Goal: Find specific page/section: Find specific page/section

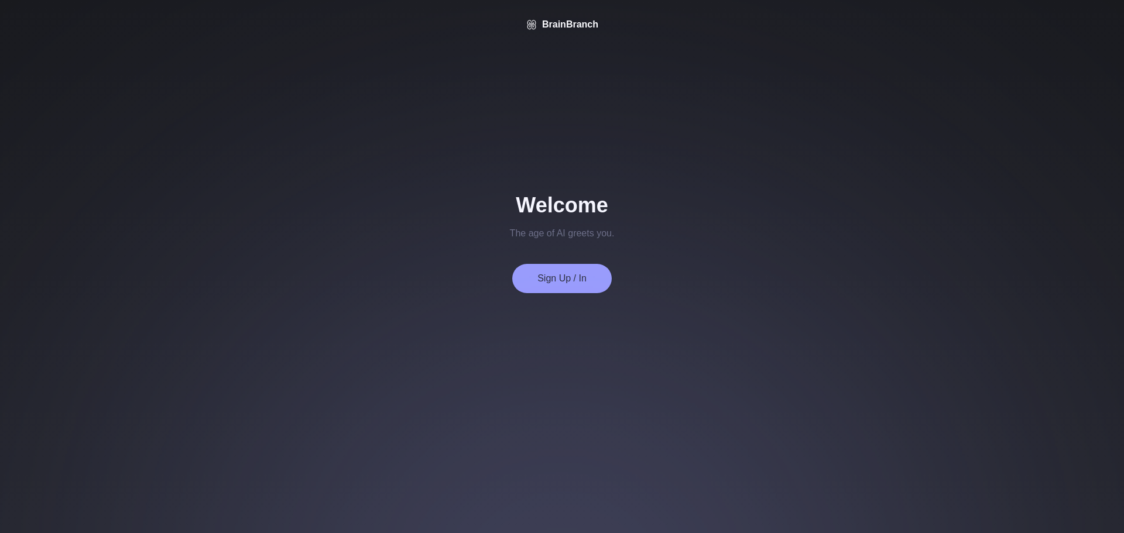
click at [560, 286] on button "Sign Up / In" at bounding box center [561, 278] width 99 height 29
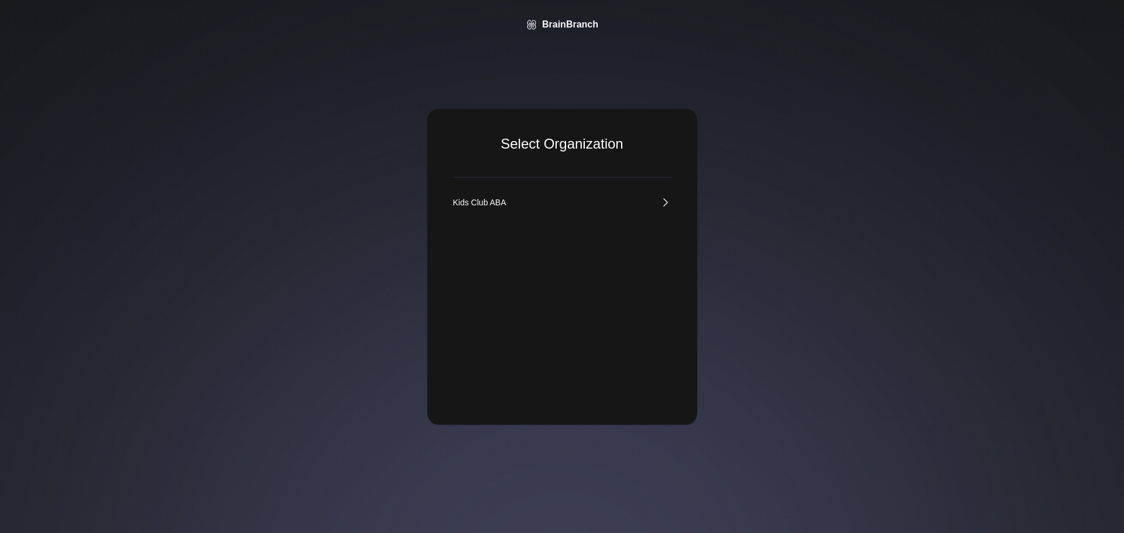
click at [559, 190] on div "Select Organization Kids Club ABA" at bounding box center [562, 267] width 270 height 316
click at [660, 197] on icon at bounding box center [666, 203] width 12 height 12
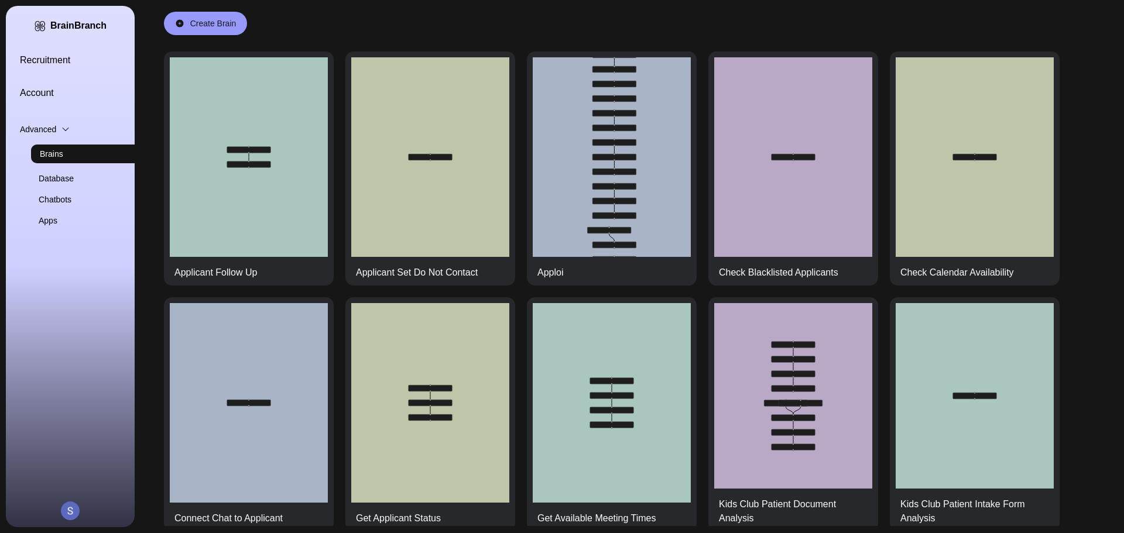
click at [41, 65] on link "Recruitment" at bounding box center [84, 60] width 129 height 14
